Goal: Find specific page/section: Find specific page/section

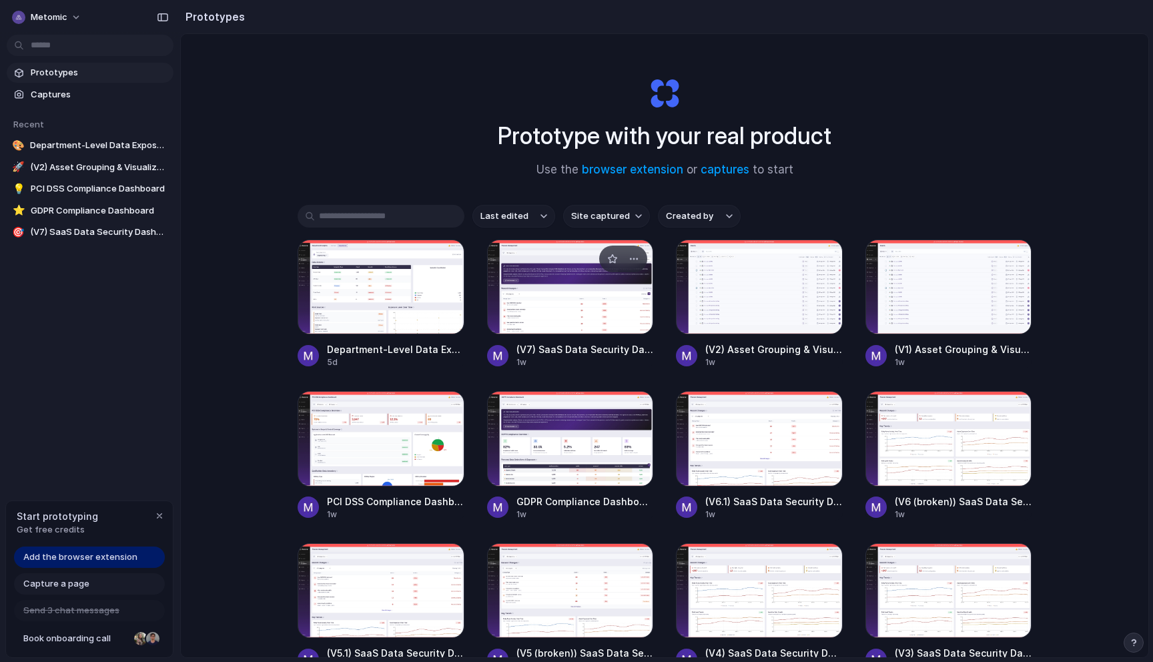
click at [551, 314] on div at bounding box center [570, 287] width 167 height 95
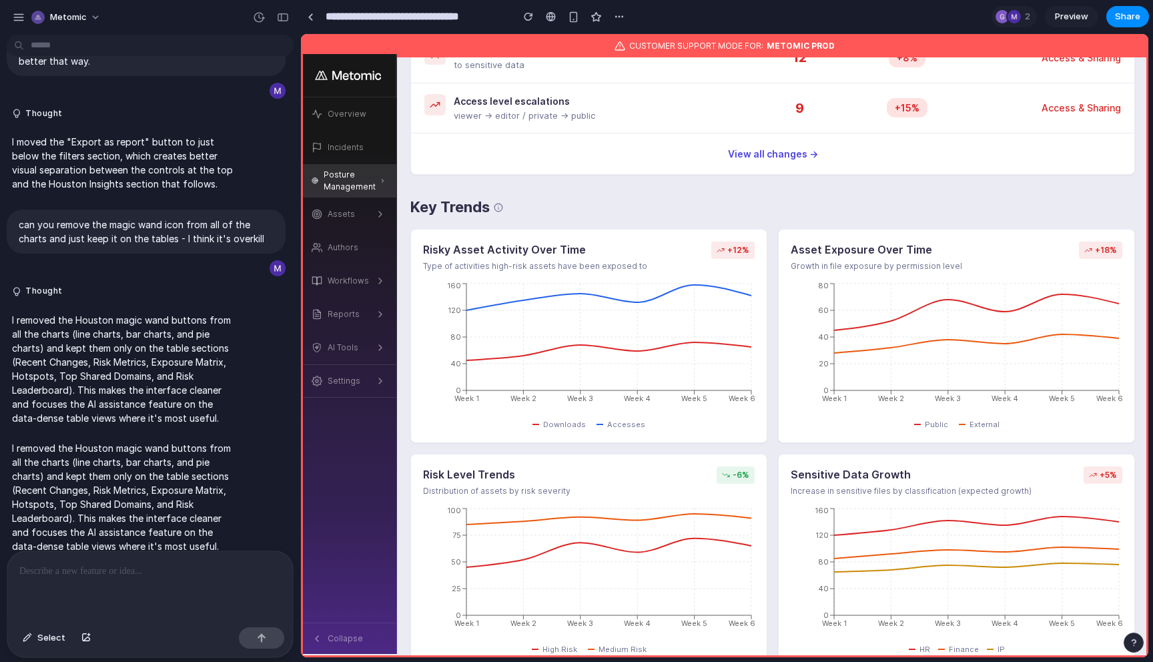
scroll to position [668, 0]
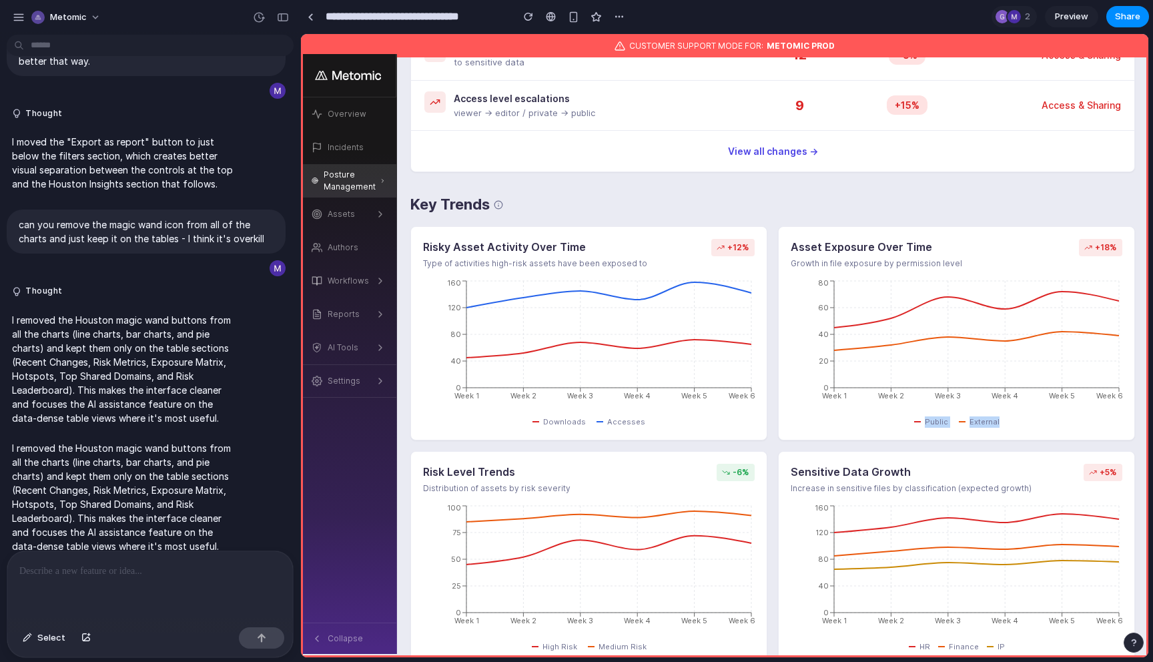
drag, startPoint x: 998, startPoint y: 428, endPoint x: 924, endPoint y: 418, distance: 74.2
click at [924, 418] on div "Public External" at bounding box center [957, 421] width 332 height 11
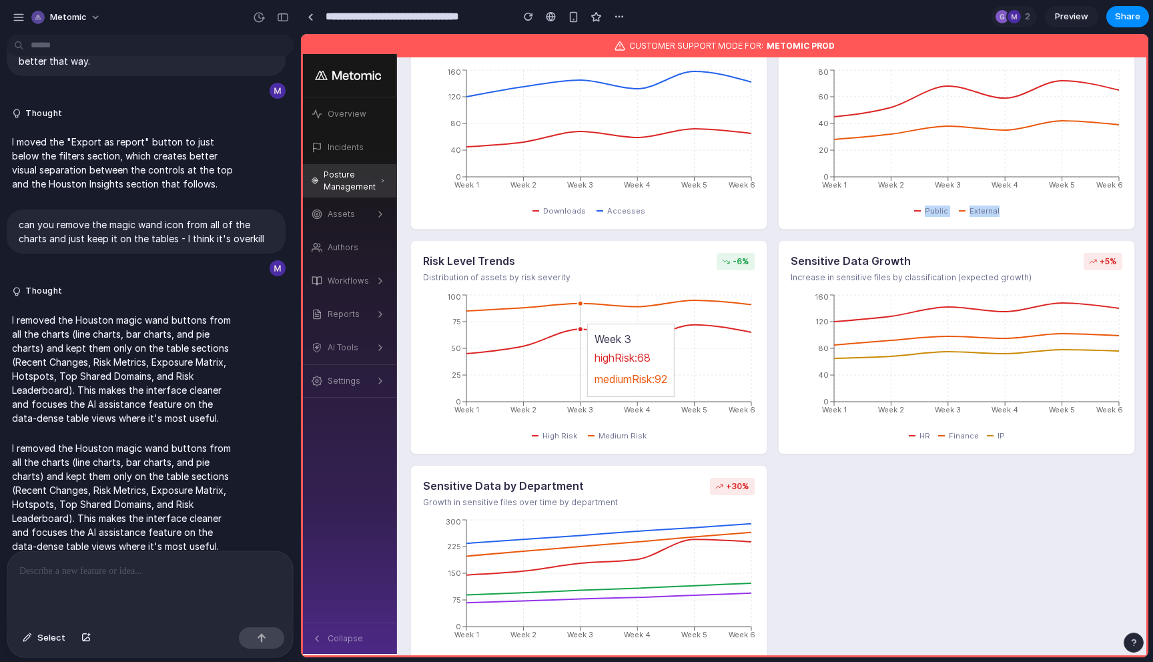
scroll to position [846, 0]
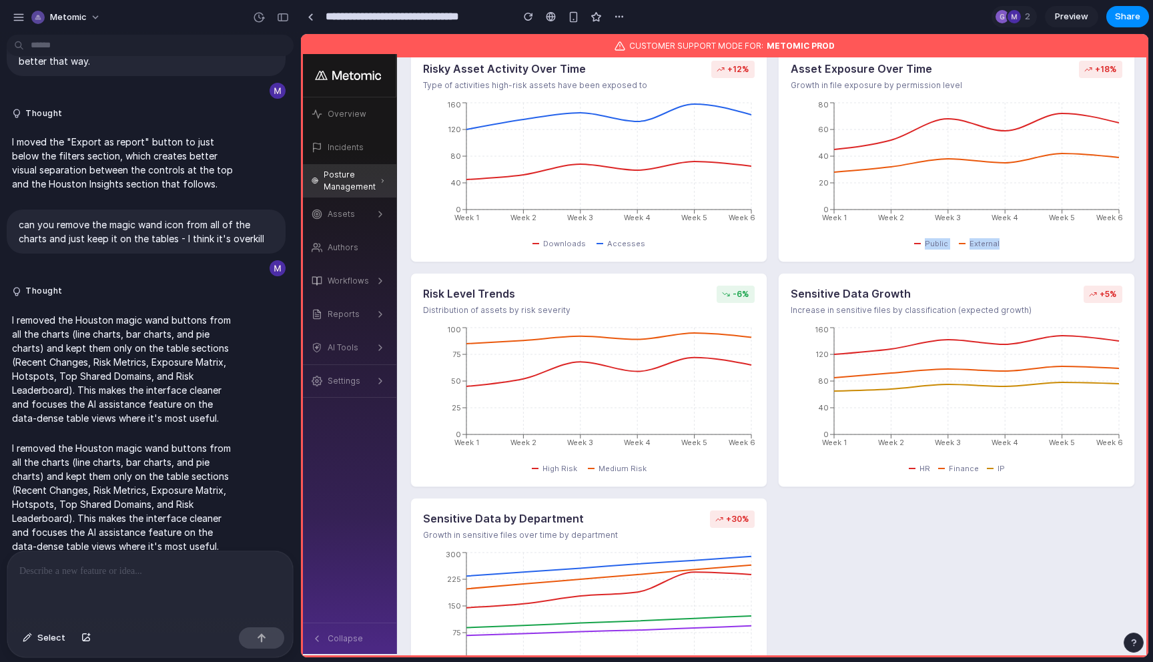
click at [983, 249] on span "External" at bounding box center [985, 243] width 30 height 11
